Goal: Task Accomplishment & Management: Use online tool/utility

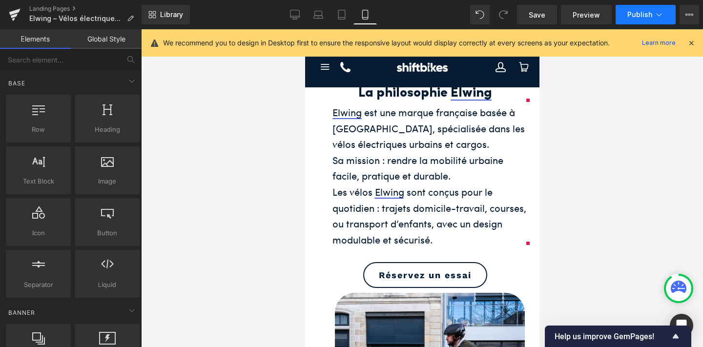
click at [633, 16] on span "Publish" at bounding box center [640, 15] width 25 height 8
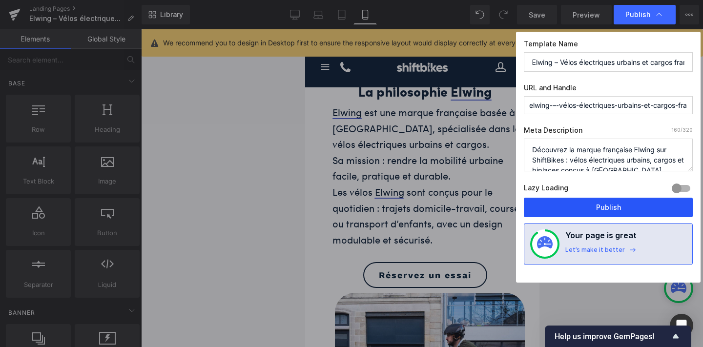
click at [598, 205] on button "Publish" at bounding box center [608, 208] width 169 height 20
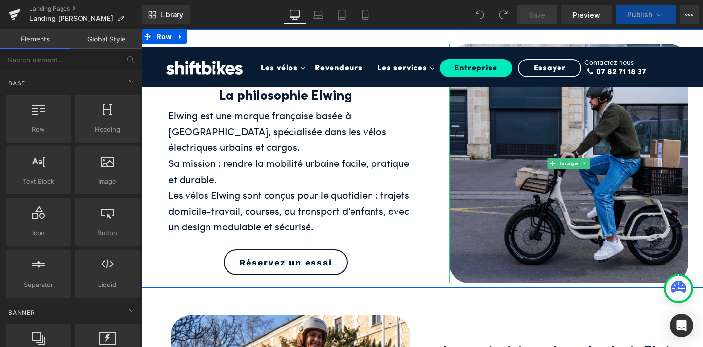
click at [516, 202] on img at bounding box center [568, 163] width 239 height 239
